Goal: Download file/media

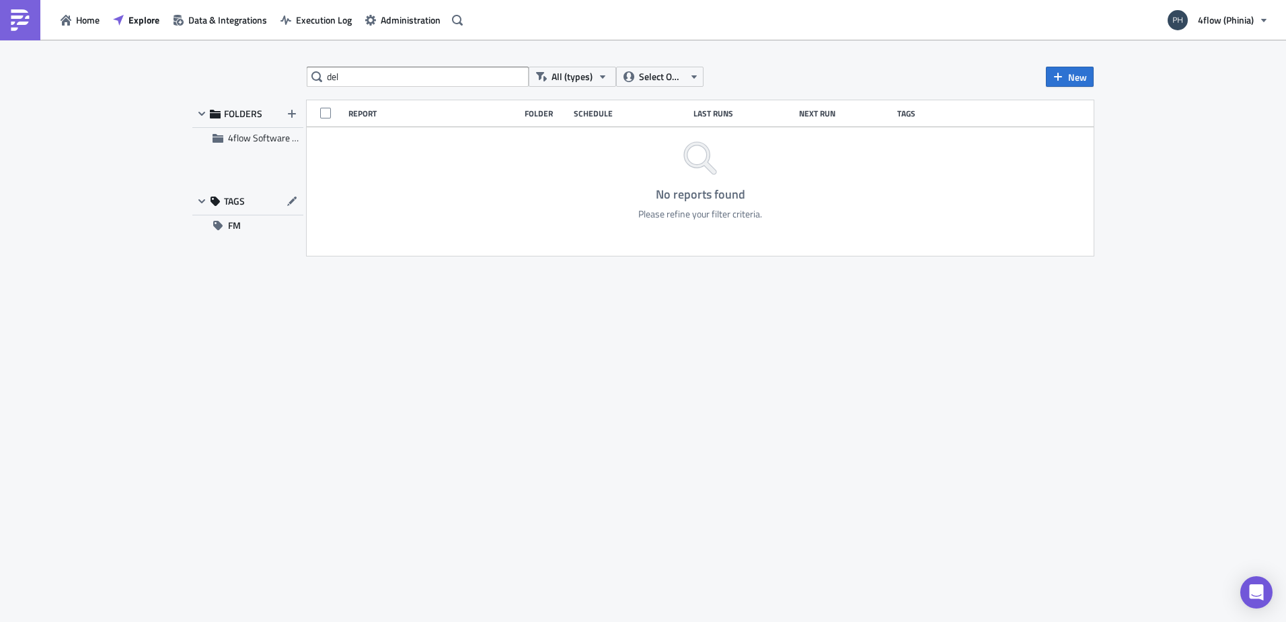
type input "del"
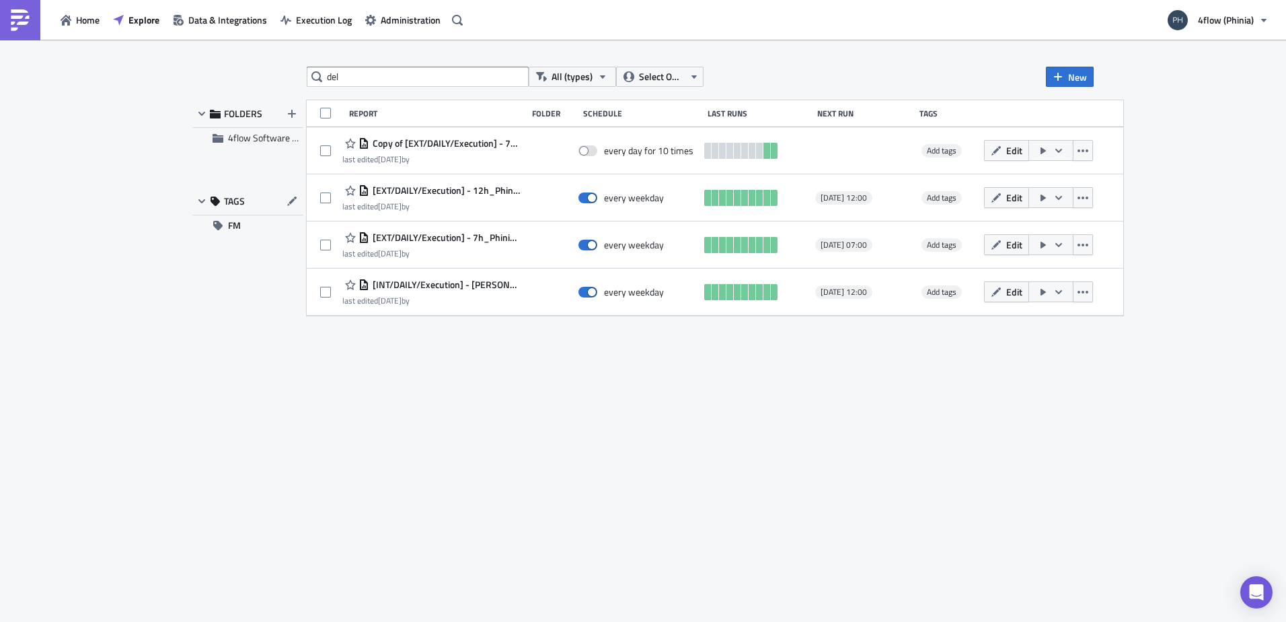
click at [461, 283] on span "[INT/DAILY/Execution] - Phinia Collected/delivered" at bounding box center [444, 285] width 151 height 12
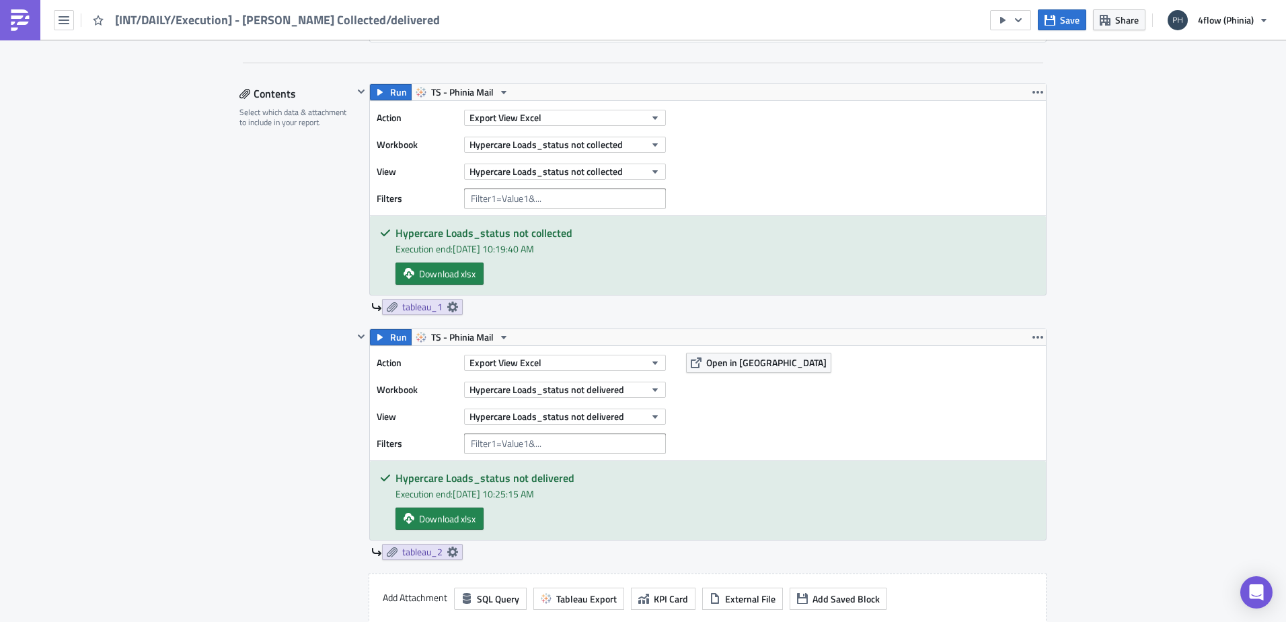
scroll to position [404, 0]
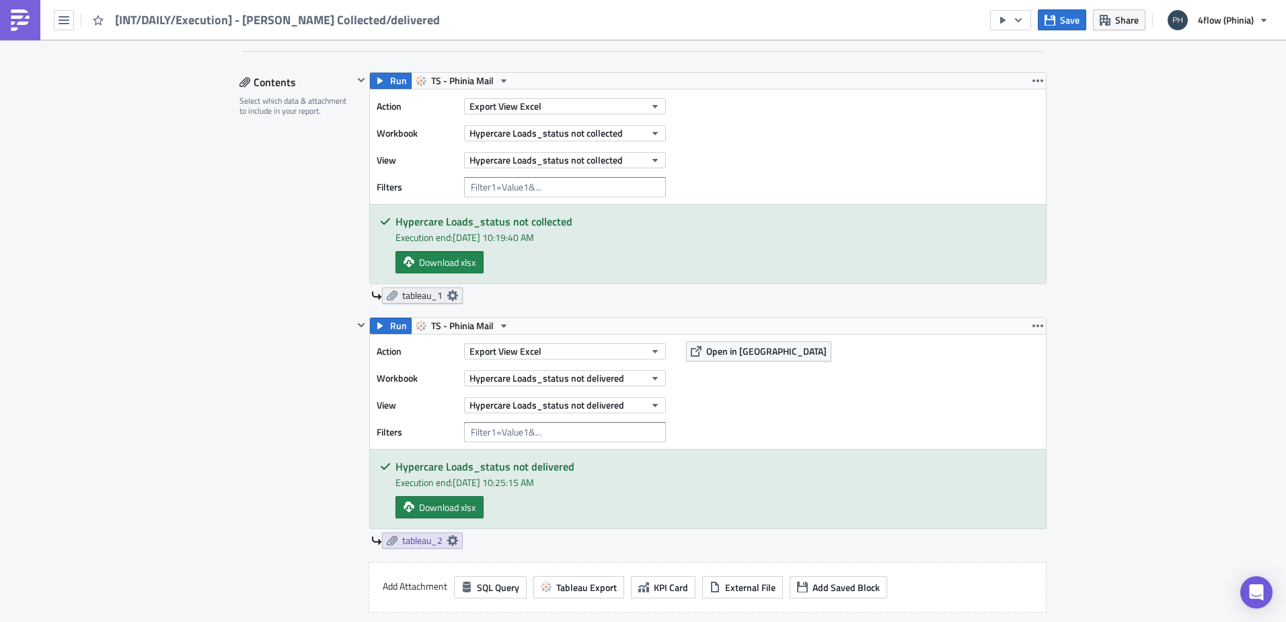
click at [453, 295] on icon at bounding box center [452, 295] width 11 height 11
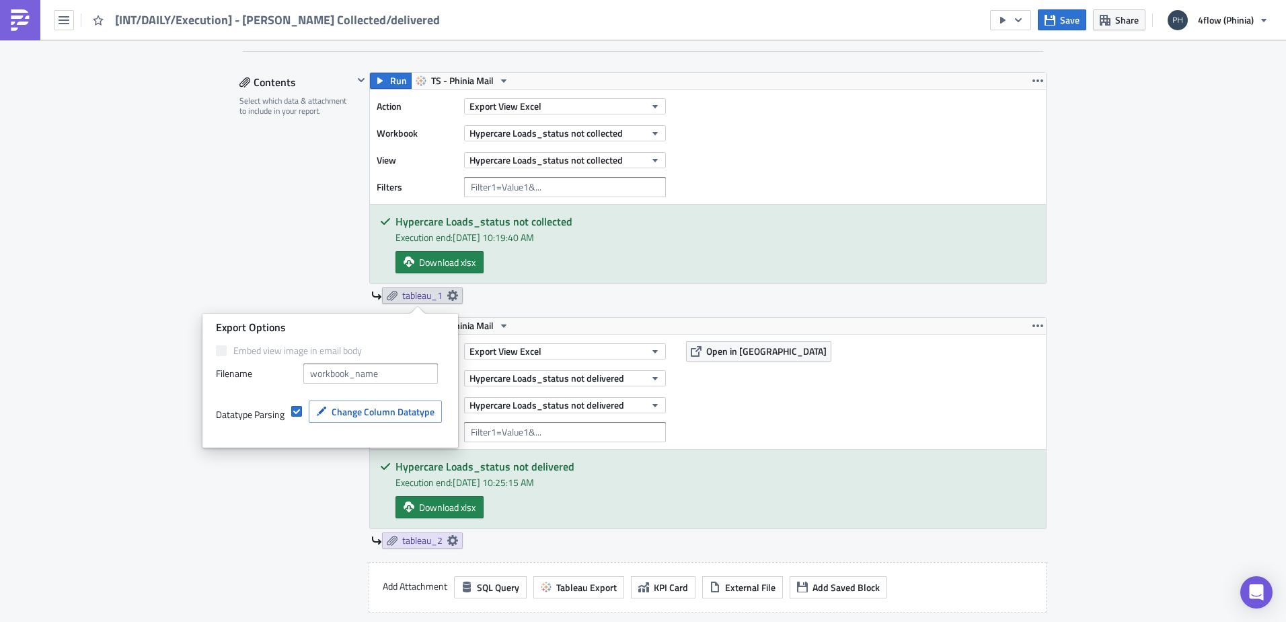
click at [552, 296] on div "tableau_1" at bounding box center [708, 295] width 675 height 16
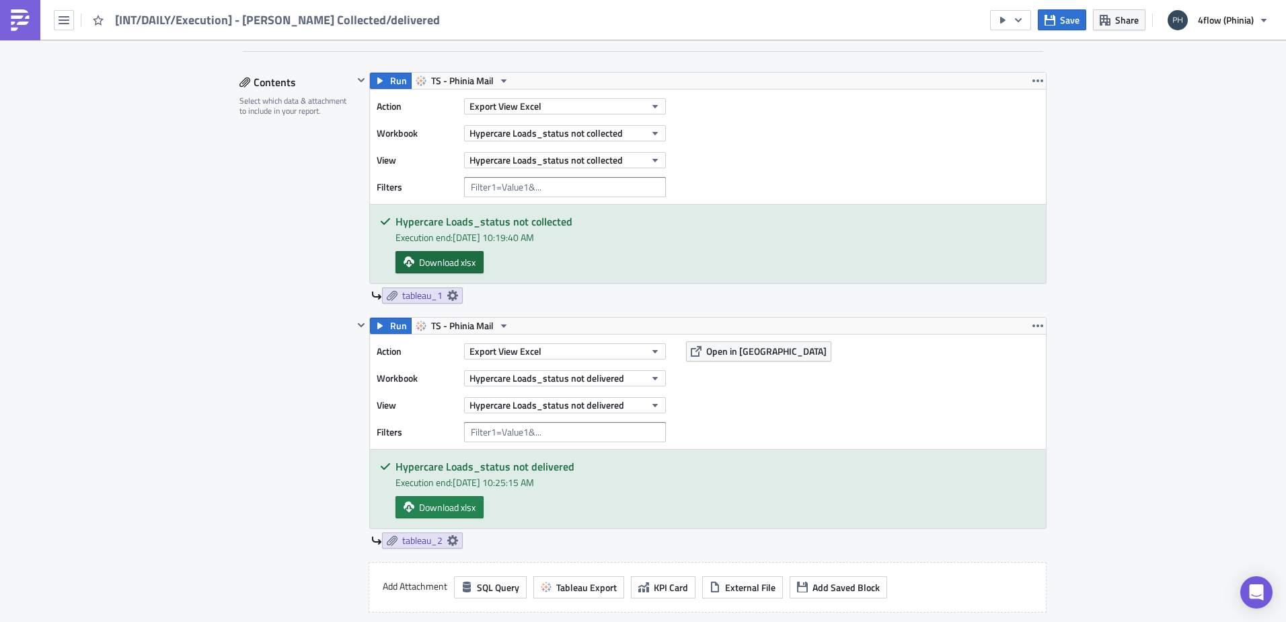
click at [451, 267] on span "Download xlsx" at bounding box center [447, 262] width 57 height 14
click at [462, 510] on span "Download xlsx" at bounding box center [447, 507] width 57 height 14
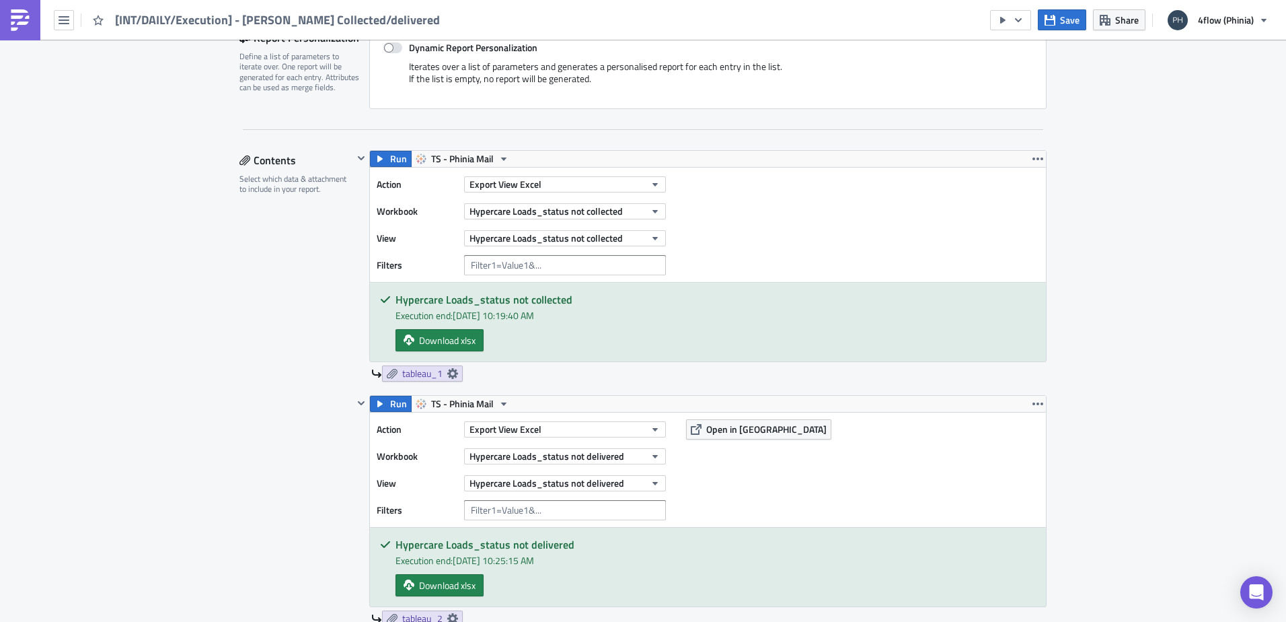
scroll to position [336, 0]
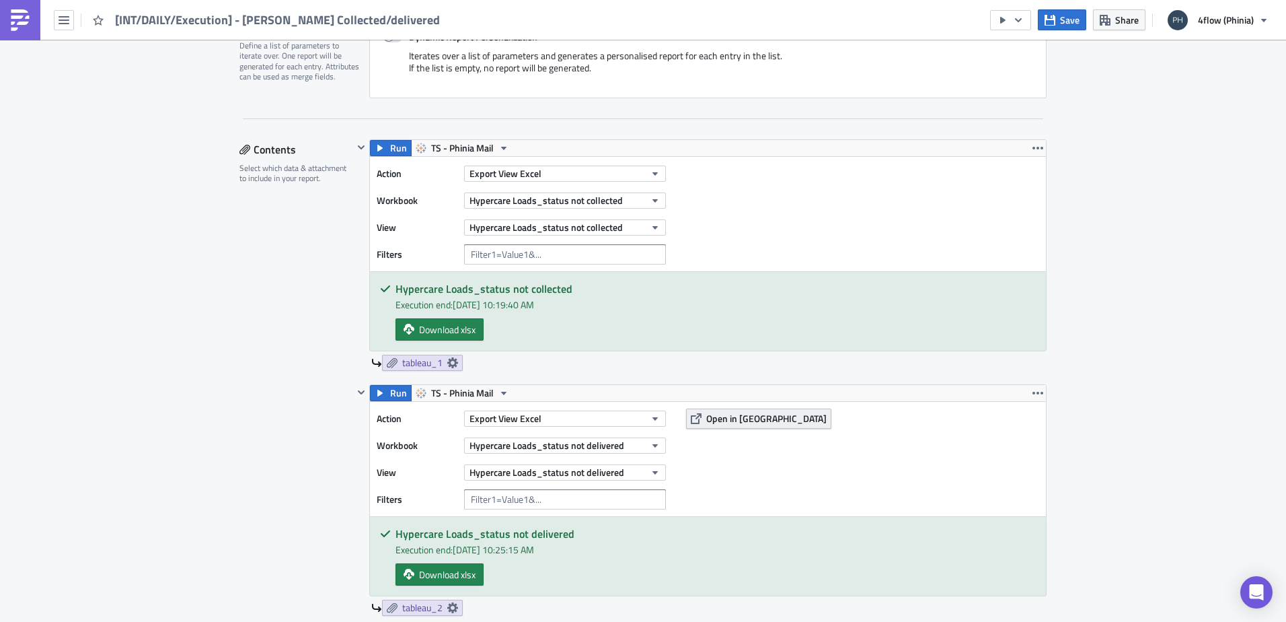
click at [716, 425] on span "Open in Tableau" at bounding box center [766, 418] width 120 height 14
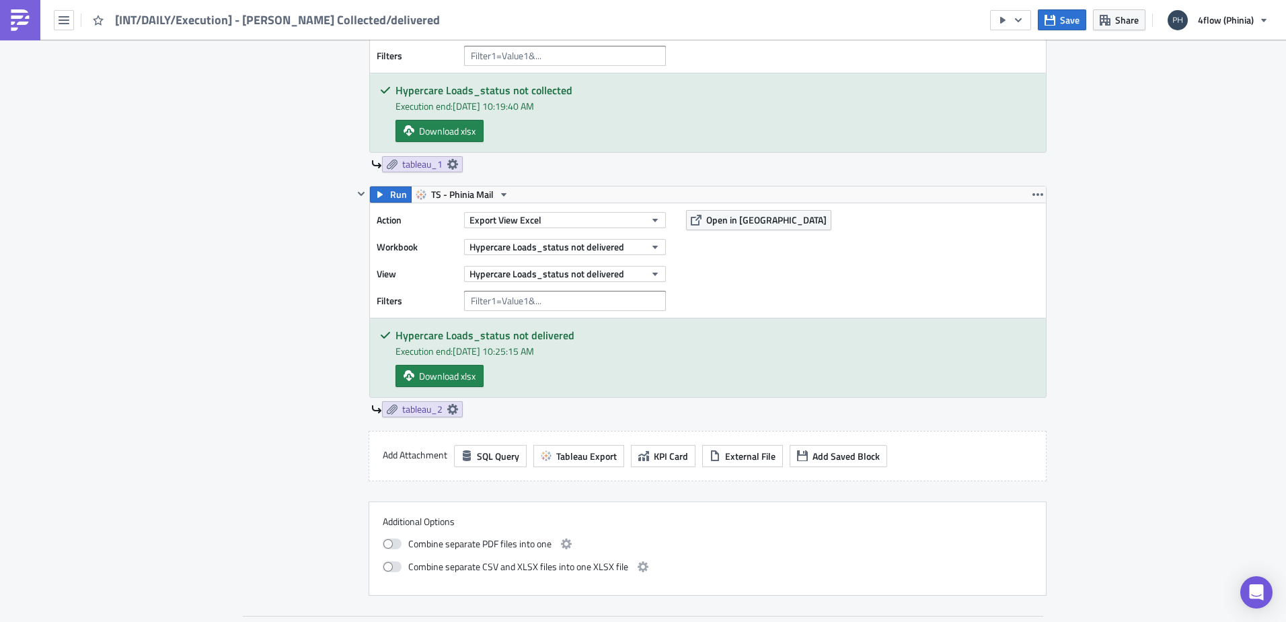
scroll to position [538, 0]
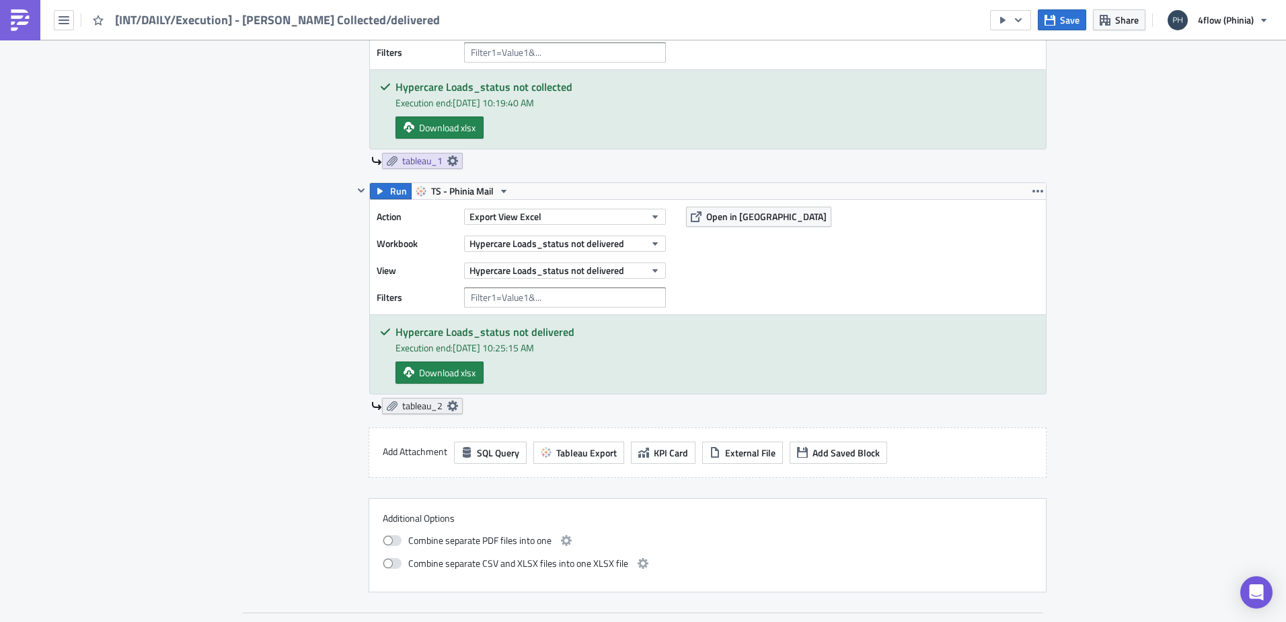
click at [447, 404] on icon at bounding box center [452, 405] width 11 height 11
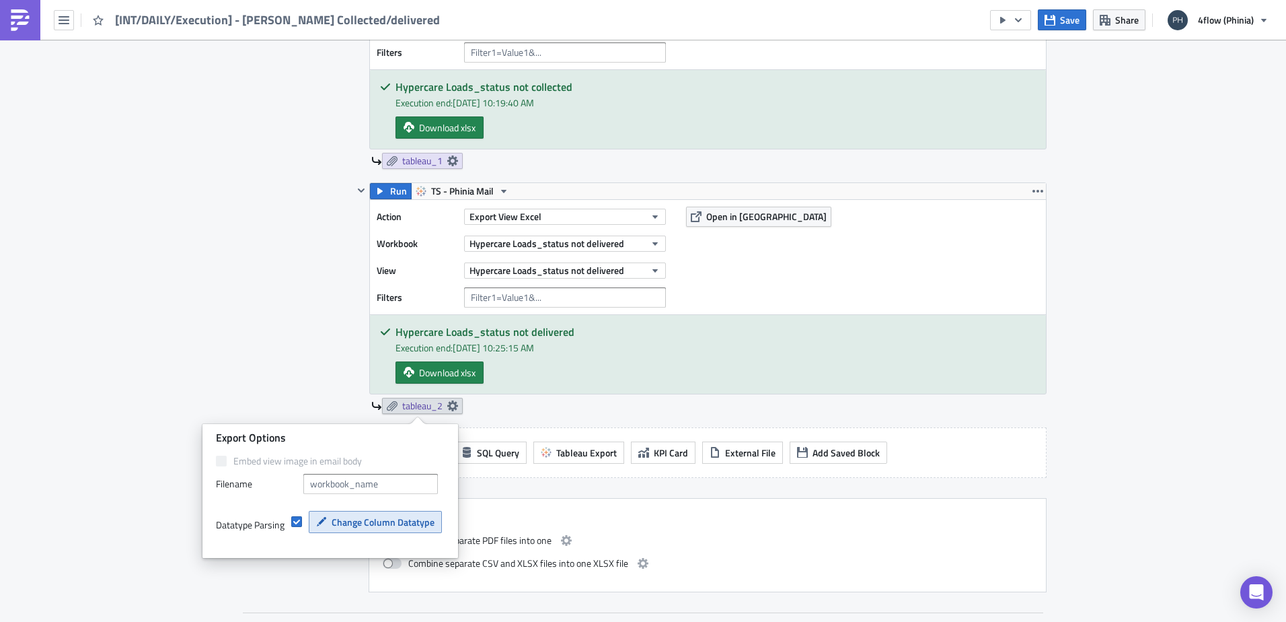
click at [394, 523] on span "Change Column Datatype" at bounding box center [383, 522] width 103 height 14
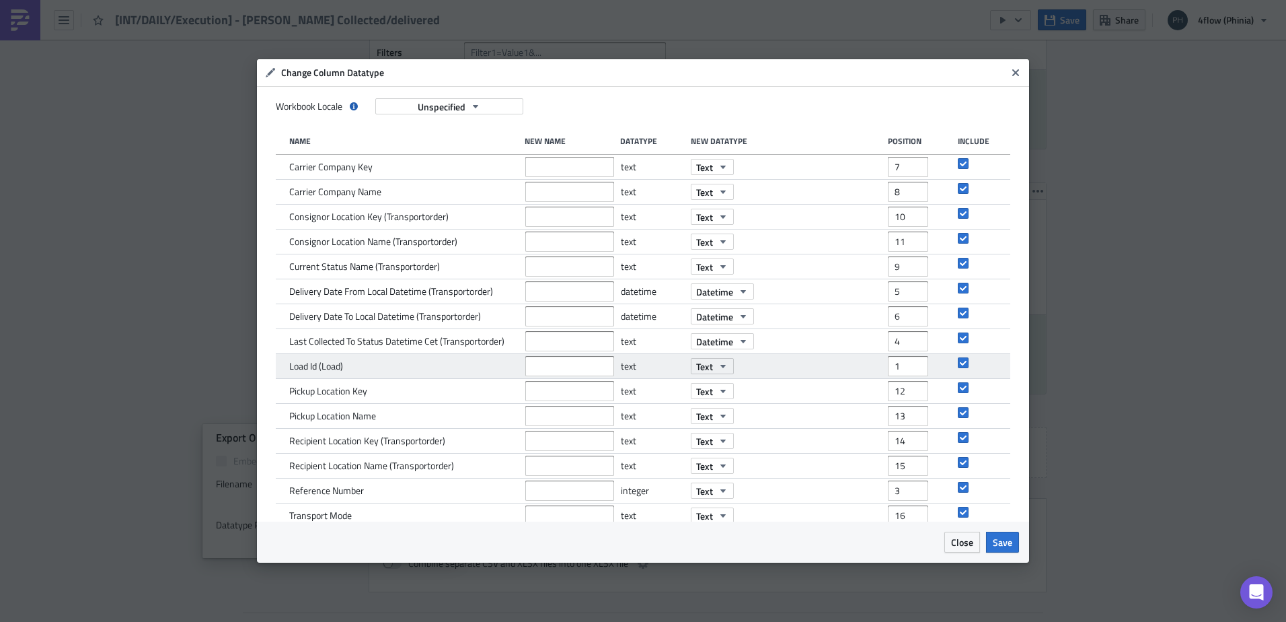
scroll to position [44, 0]
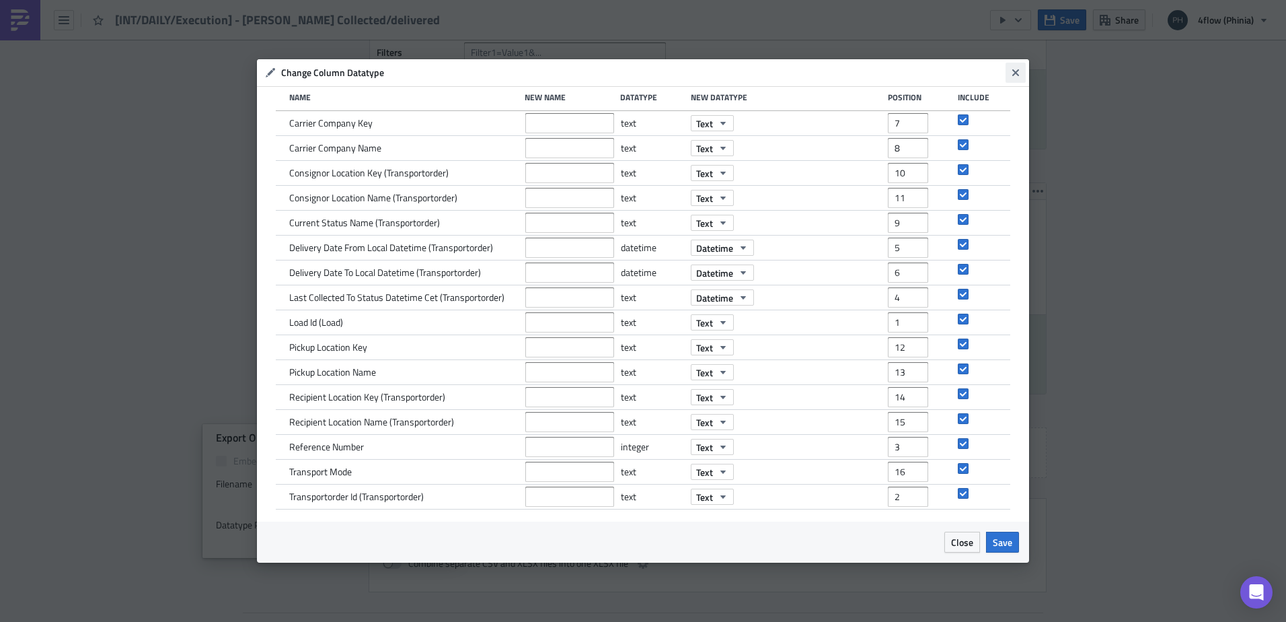
click at [1018, 69] on icon "Close" at bounding box center [1015, 72] width 7 height 7
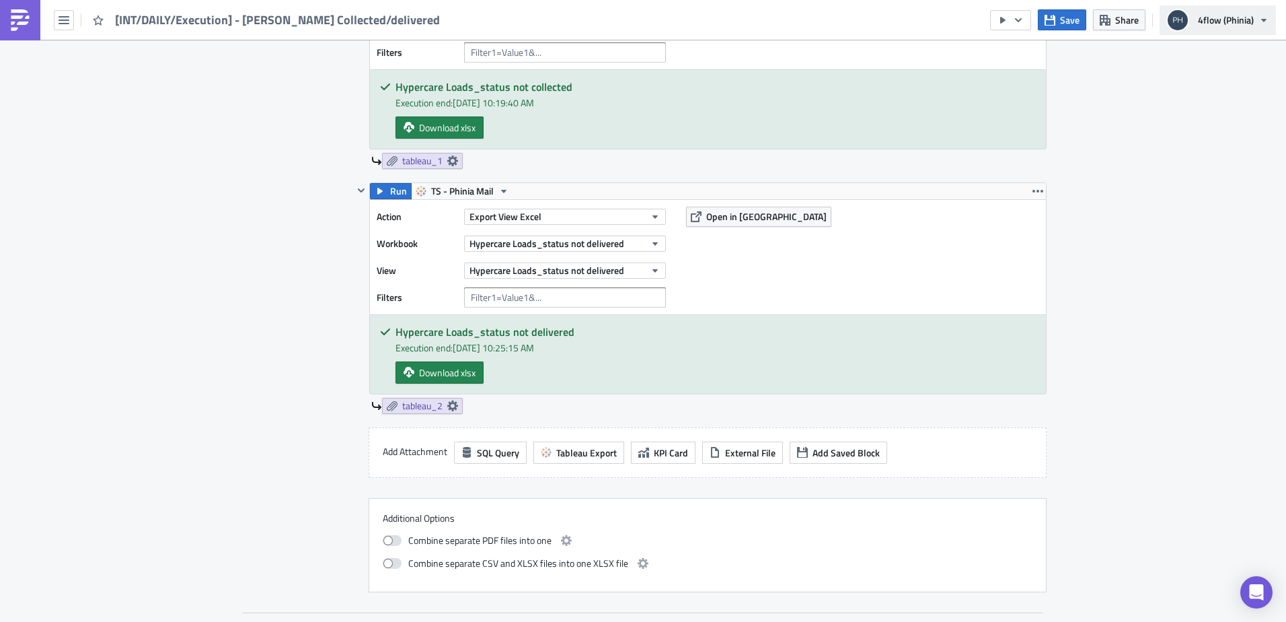
click at [1249, 18] on span "4flow (Phinia)" at bounding box center [1226, 20] width 56 height 14
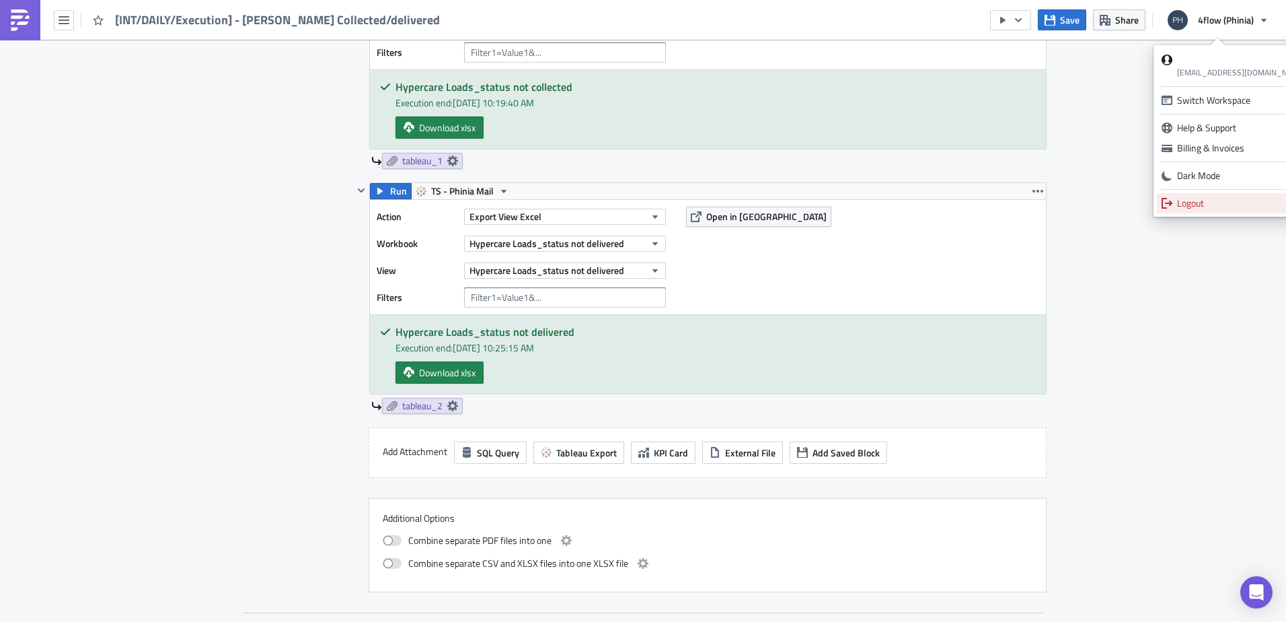
click at [1181, 205] on div "Logout" at bounding box center [1241, 202] width 129 height 13
